Goal: Task Accomplishment & Management: Use online tool/utility

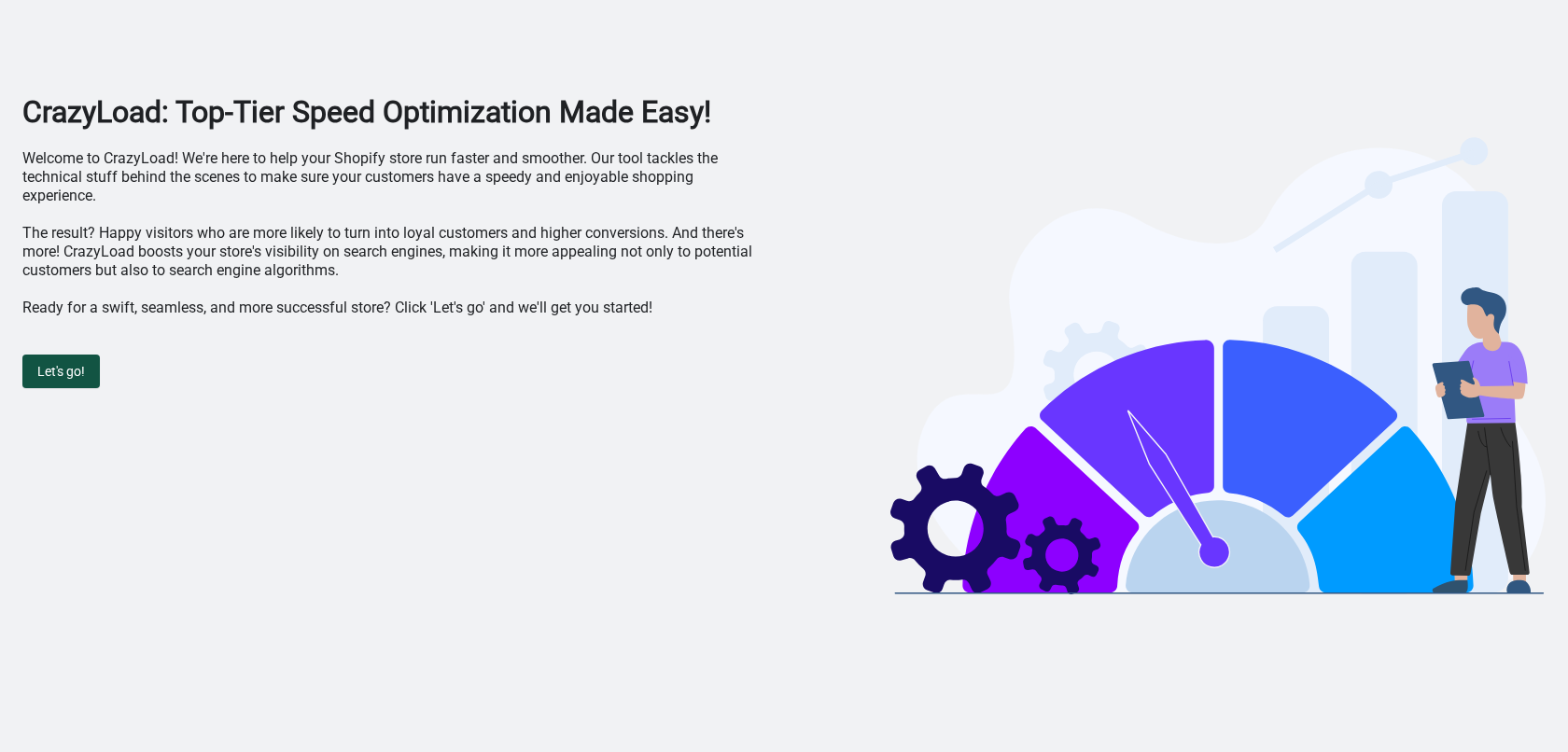
click at [73, 376] on span "Let's go!" at bounding box center [61, 371] width 48 height 15
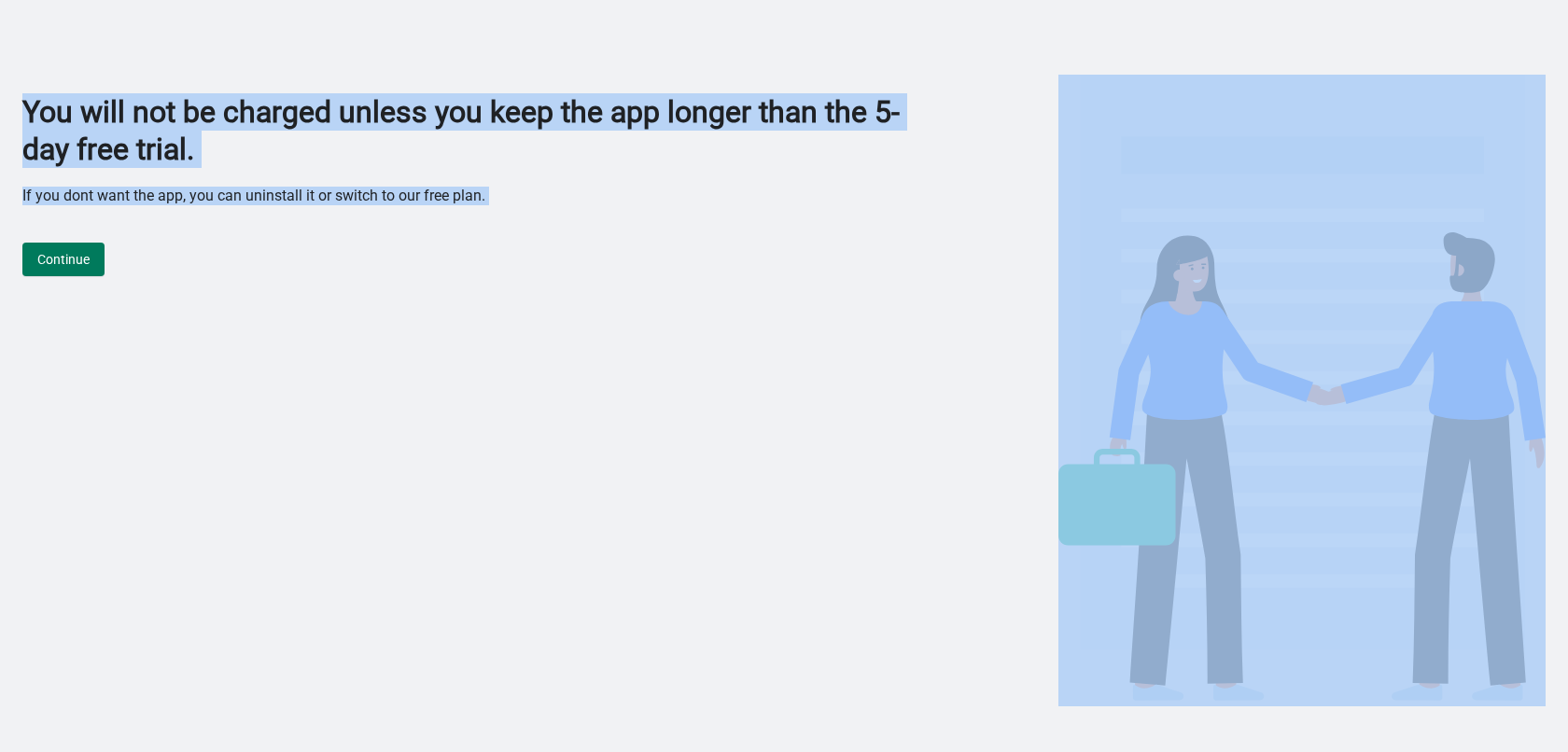
drag, startPoint x: 13, startPoint y: 109, endPoint x: 514, endPoint y: 209, distance: 510.9
click at [514, 209] on div "You will not be charged unless you keep the app longer than the 5-day free tria…" at bounding box center [784, 357] width 1568 height 714
click at [203, 270] on div "Continue" at bounding box center [471, 250] width 899 height 52
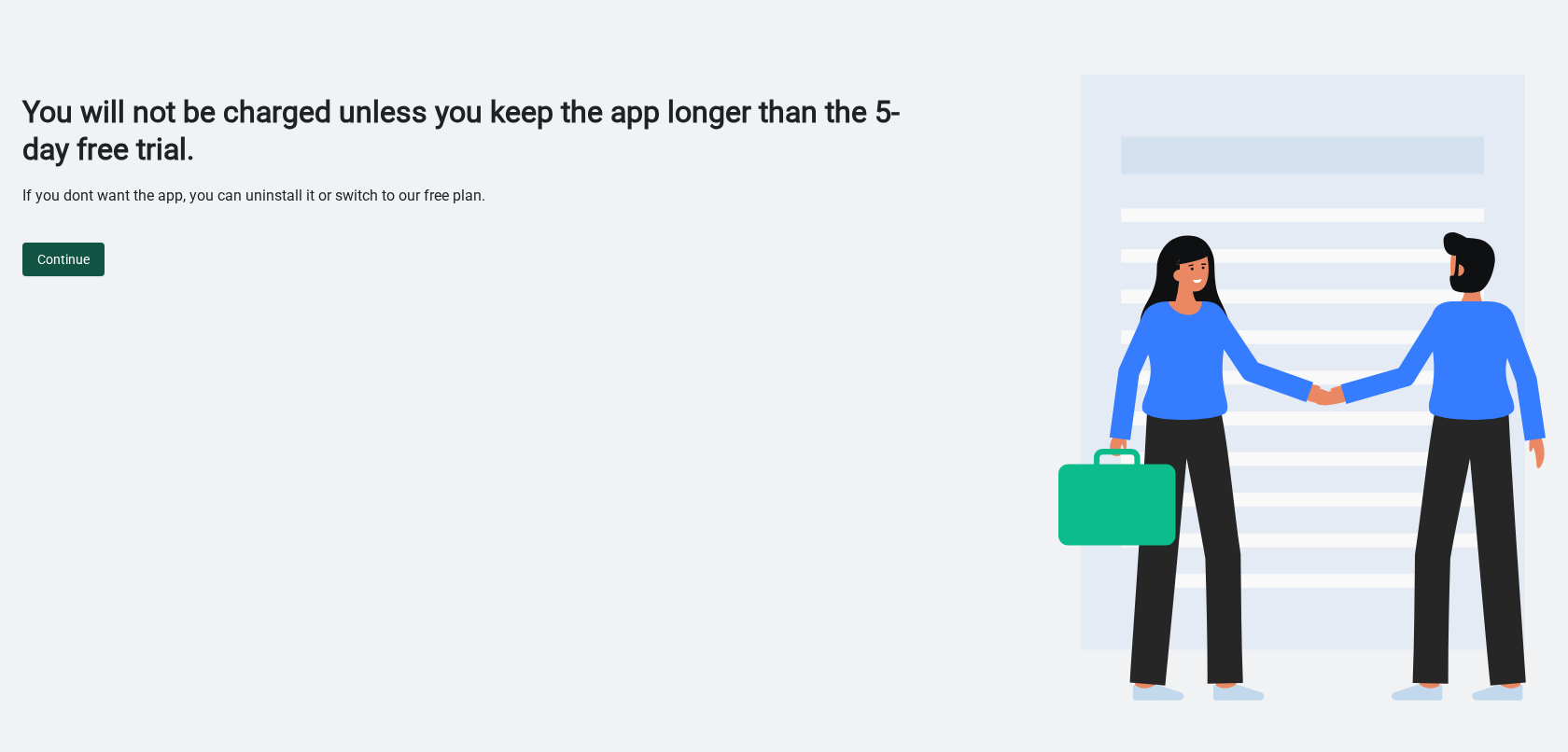
click at [92, 259] on button "Continue" at bounding box center [63, 259] width 82 height 33
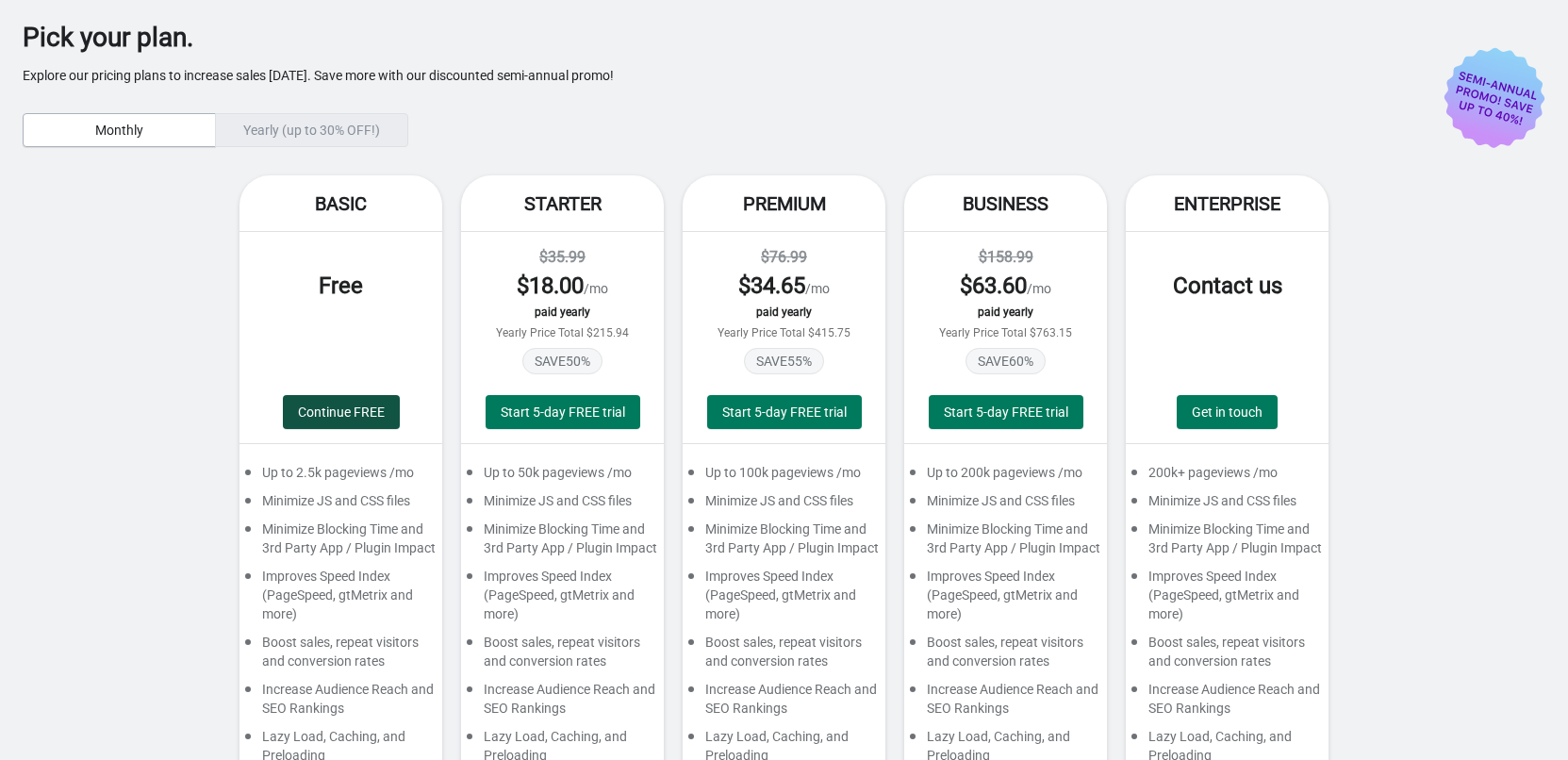
click at [367, 418] on span "Continue FREE" at bounding box center [341, 412] width 87 height 15
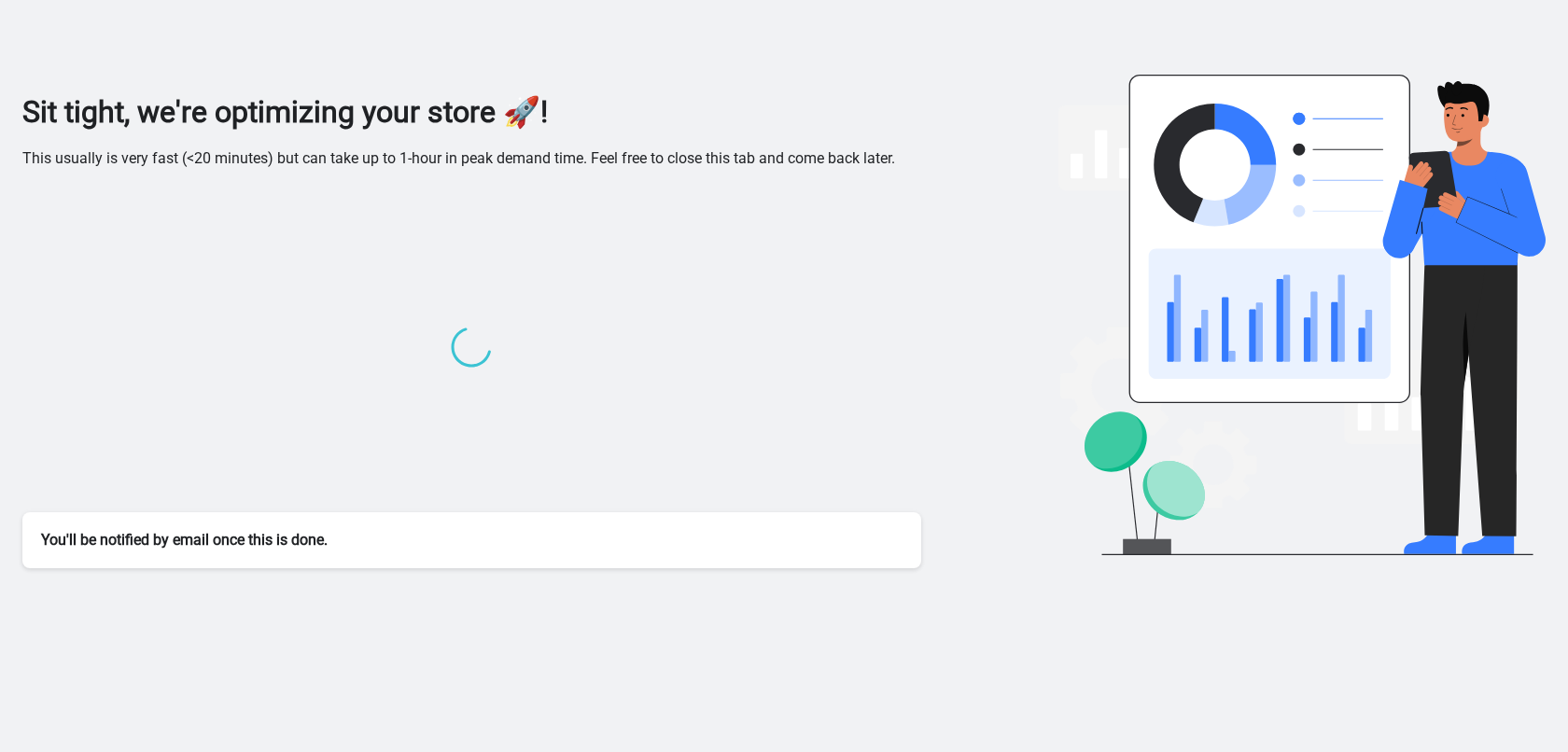
click at [340, 549] on div "You'll be notified by email once this is done." at bounding box center [471, 540] width 899 height 56
click at [230, 545] on div "You'll be notified by email once this is done." at bounding box center [471, 540] width 899 height 56
click at [228, 545] on div "You'll be notified by email once this is done." at bounding box center [471, 540] width 899 height 56
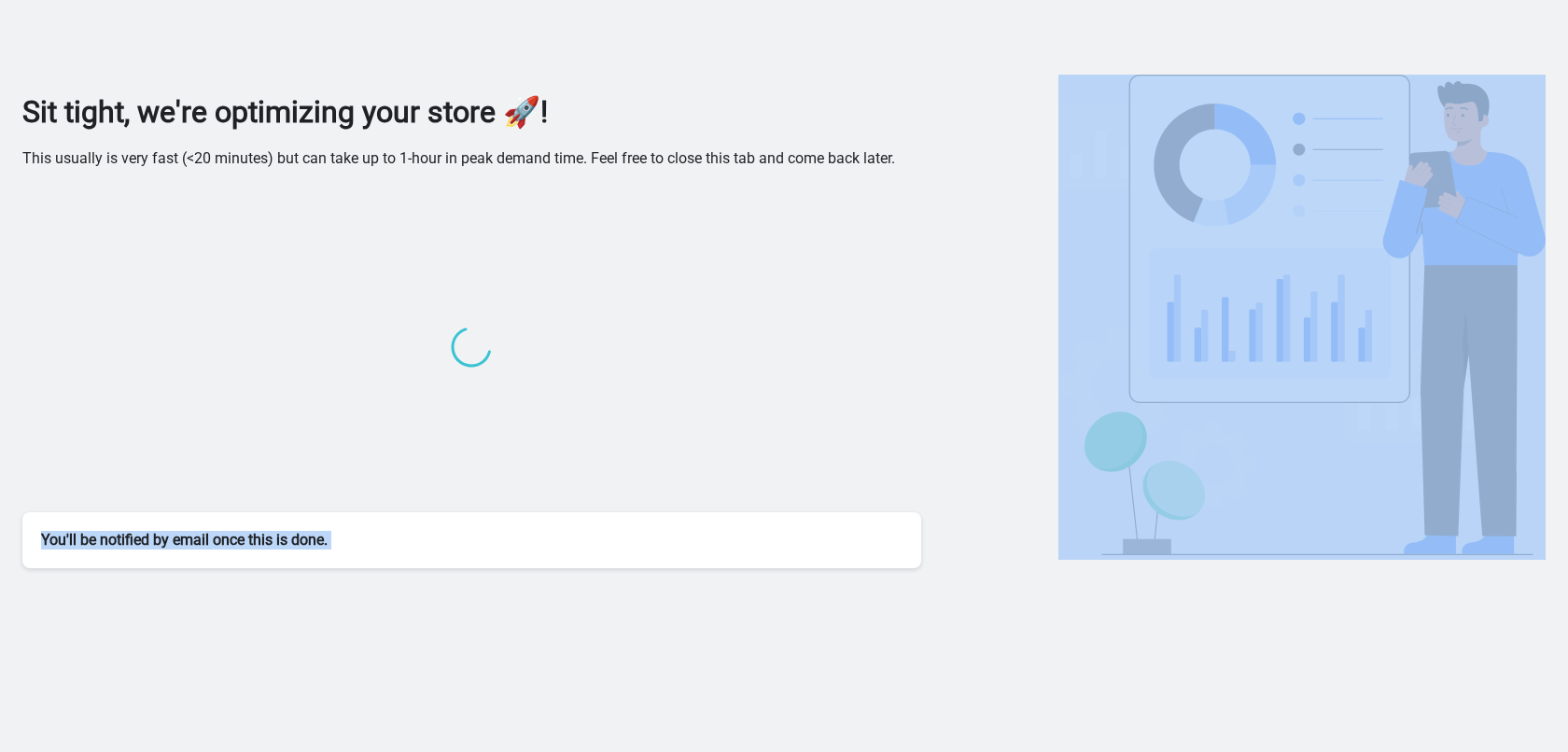
click at [228, 545] on div "You'll be notified by email once this is done." at bounding box center [471, 540] width 899 height 56
click at [200, 377] on div at bounding box center [471, 349] width 899 height 325
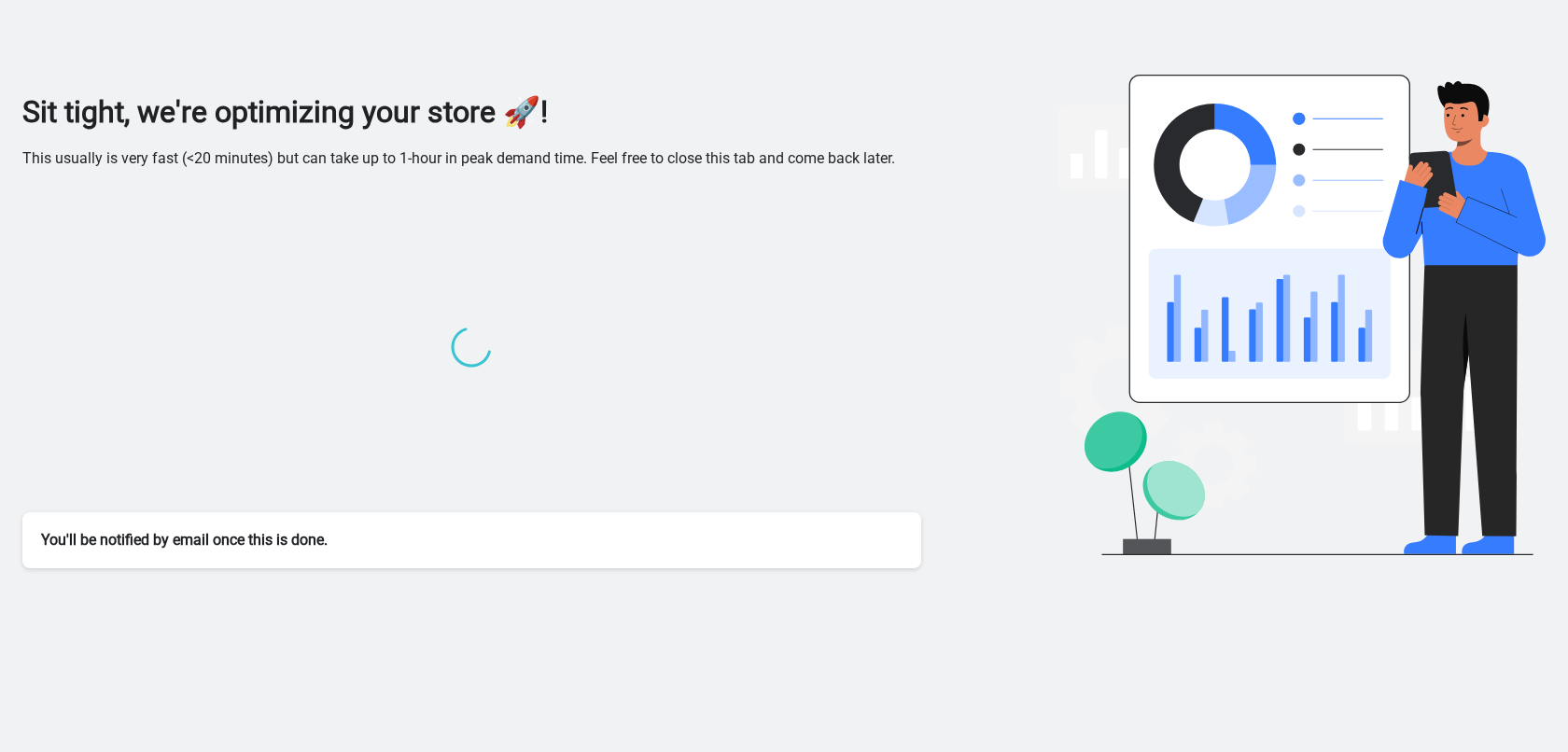
click at [282, 162] on p "This usually is very fast (<20 minutes) but can take up to 1-hour in peak deman…" at bounding box center [471, 158] width 899 height 19
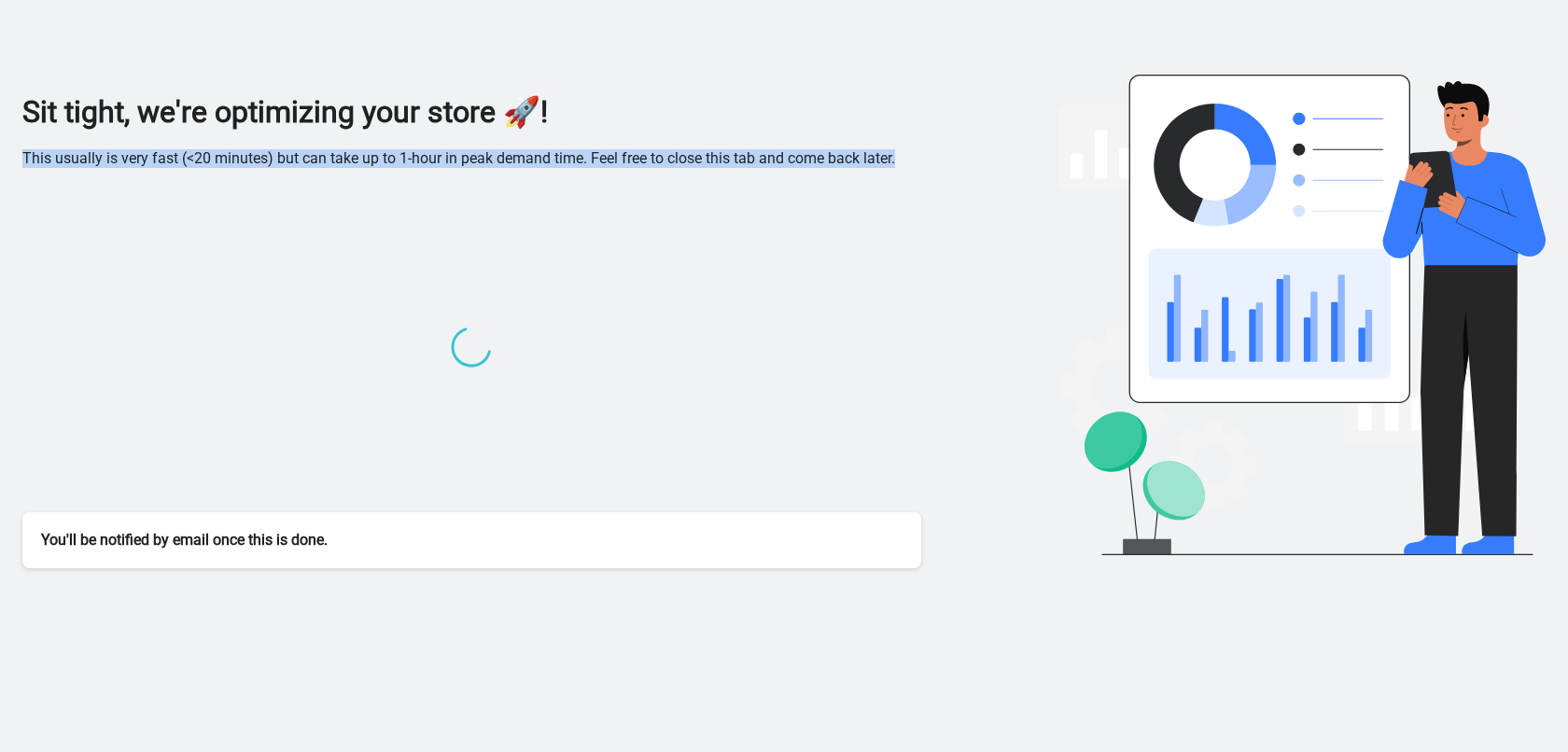
click at [282, 162] on p "This usually is very fast (<20 minutes) but can take up to 1-hour in peak deman…" at bounding box center [471, 158] width 899 height 19
click at [968, 180] on div "Sit tight, we're optimizing your store 🚀! This usually is very fast (<20 minute…" at bounding box center [784, 331] width 1523 height 475
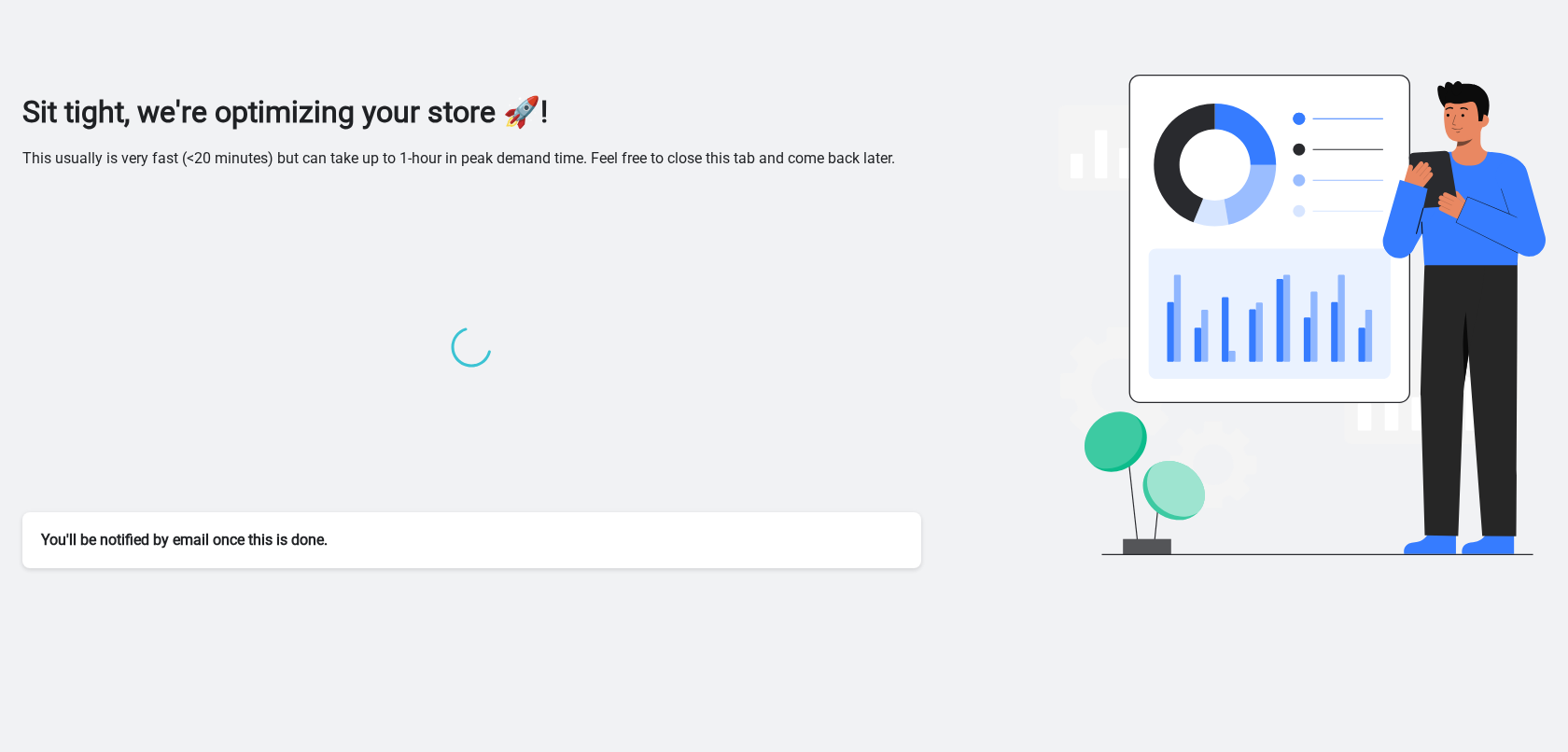
click at [970, 228] on div "Sit tight, we're optimizing your store 🚀! This usually is very fast (<20 minute…" at bounding box center [784, 331] width 1523 height 475
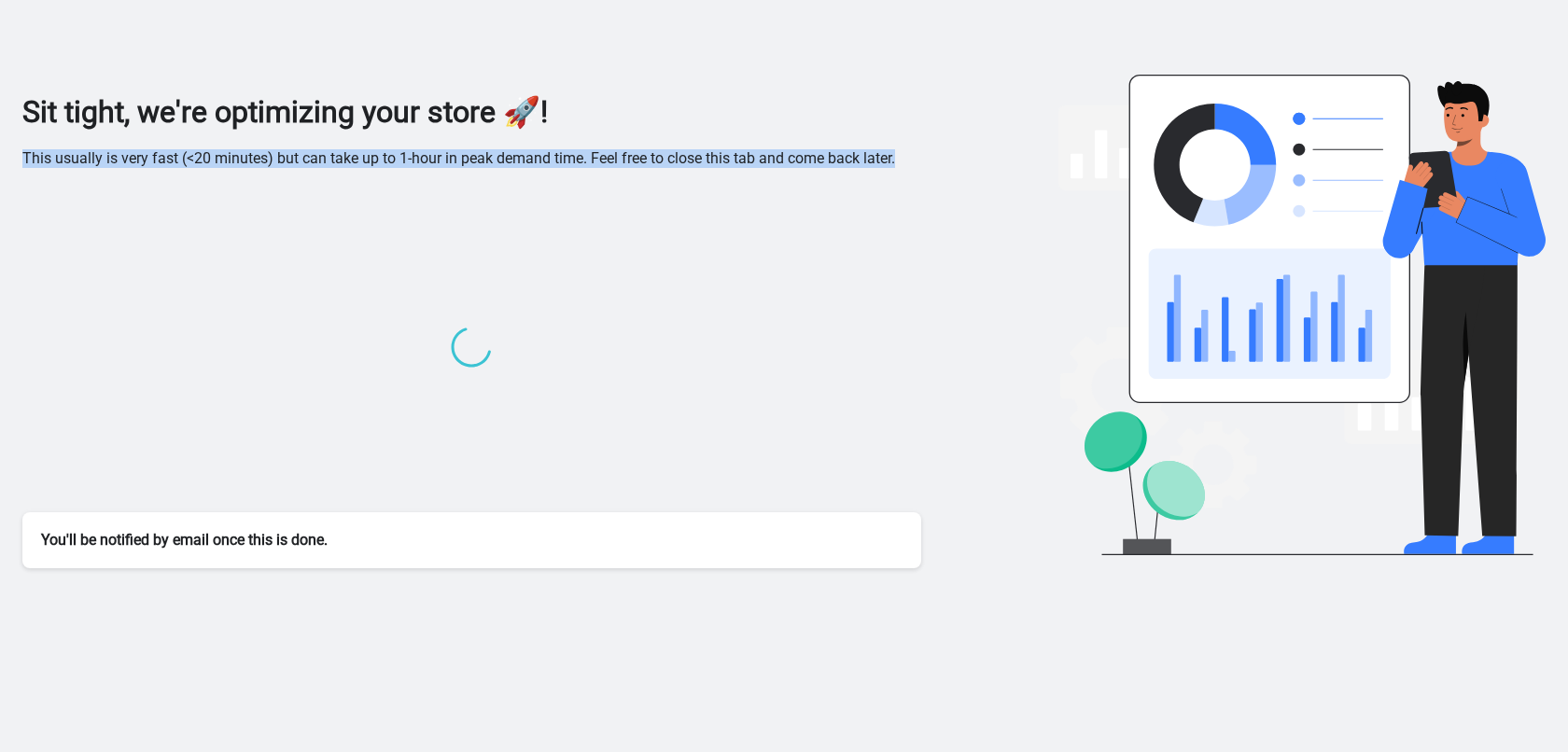
drag, startPoint x: 21, startPoint y: 157, endPoint x: 905, endPoint y: 148, distance: 884.0
click at [905, 148] on div "Sit tight, we're optimizing your store 🚀! This usually is very fast (<20 minute…" at bounding box center [784, 287] width 1568 height 575
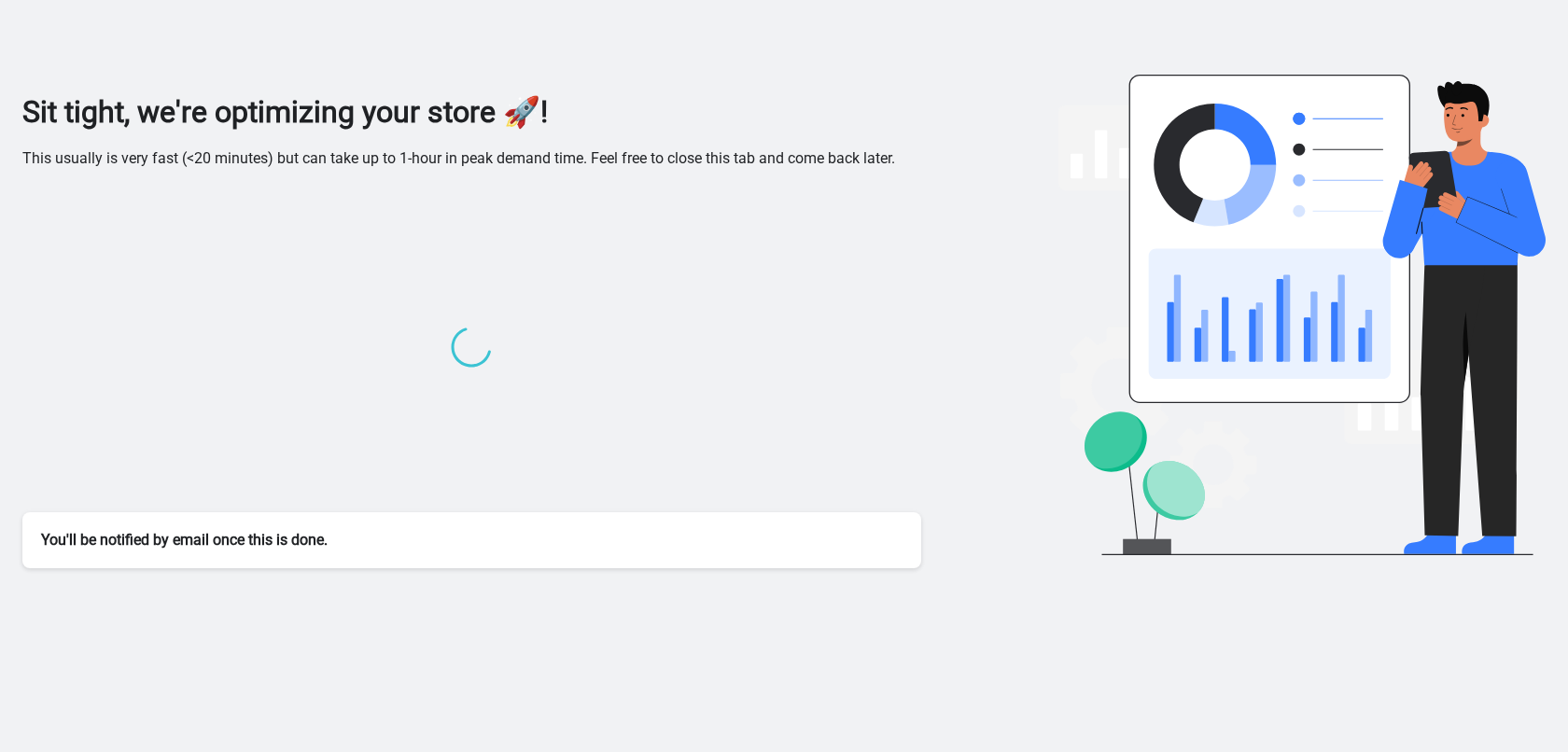
click at [698, 46] on div "Sit tight, we're optimizing your store 🚀! This usually is very fast (<20 minute…" at bounding box center [784, 287] width 1523 height 575
click at [856, 684] on body "Sit tight, we're optimizing your store 🚀! This usually is very fast (<20 minute…" at bounding box center [784, 376] width 1568 height 752
